Goal: Obtain resource: Obtain resource

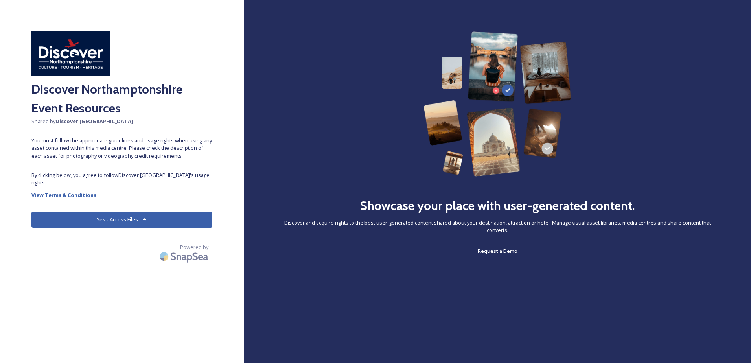
click at [130, 218] on button "Yes - Access Files" at bounding box center [121, 219] width 181 height 16
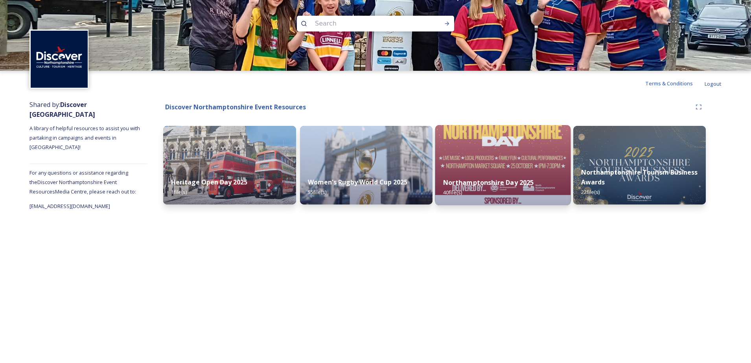
click at [508, 158] on img at bounding box center [502, 165] width 135 height 80
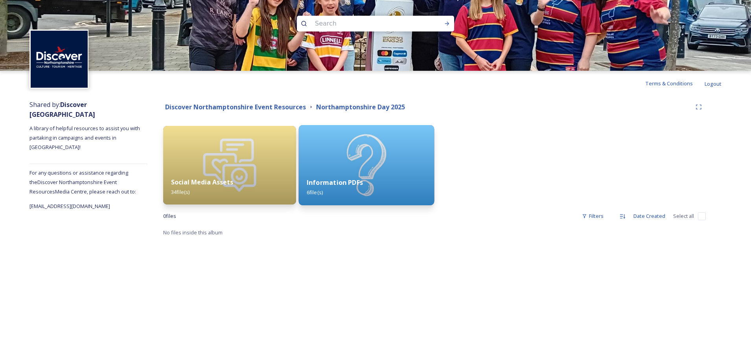
click at [355, 160] on img at bounding box center [365, 165] width 135 height 80
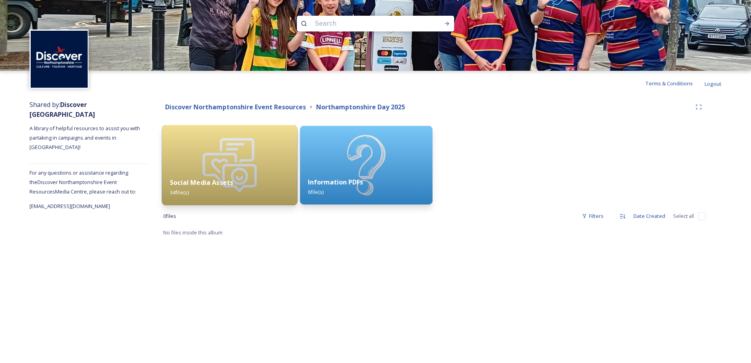
click at [222, 163] on img at bounding box center [229, 165] width 135 height 80
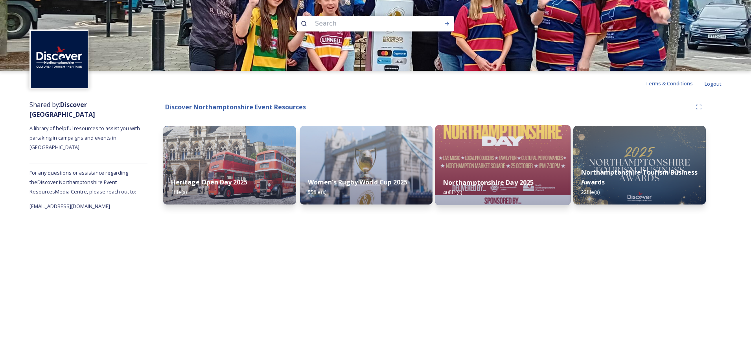
click at [547, 169] on div "Northamptonshire Day 2025 40 file(s)" at bounding box center [502, 187] width 135 height 36
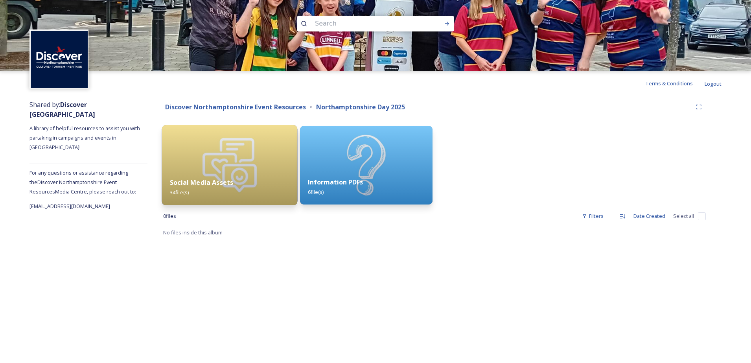
click at [252, 174] on div "Social Media Assets 34 file(s)" at bounding box center [229, 187] width 135 height 36
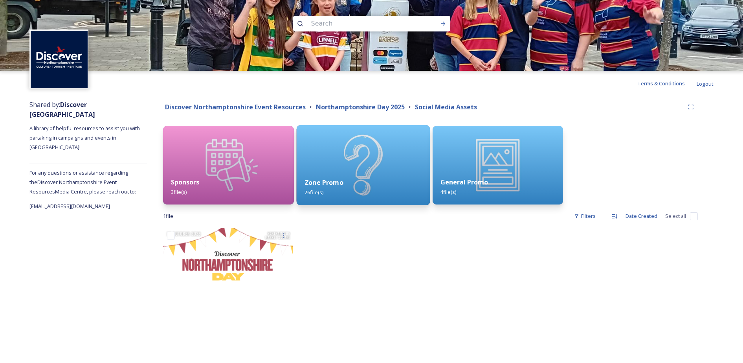
click at [357, 180] on div "Zone Promo 26 file(s)" at bounding box center [362, 187] width 133 height 36
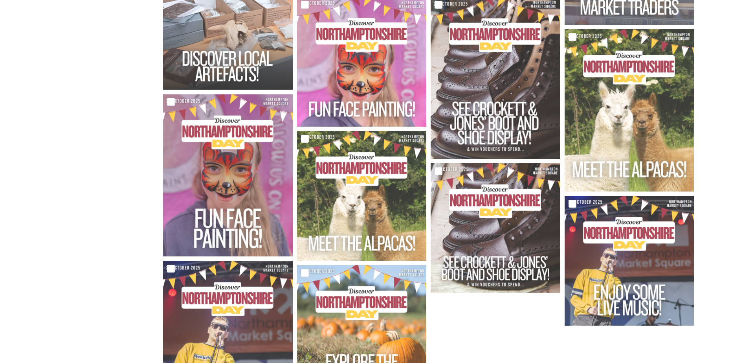
scroll to position [724, 0]
